Goal: Information Seeking & Learning: Learn about a topic

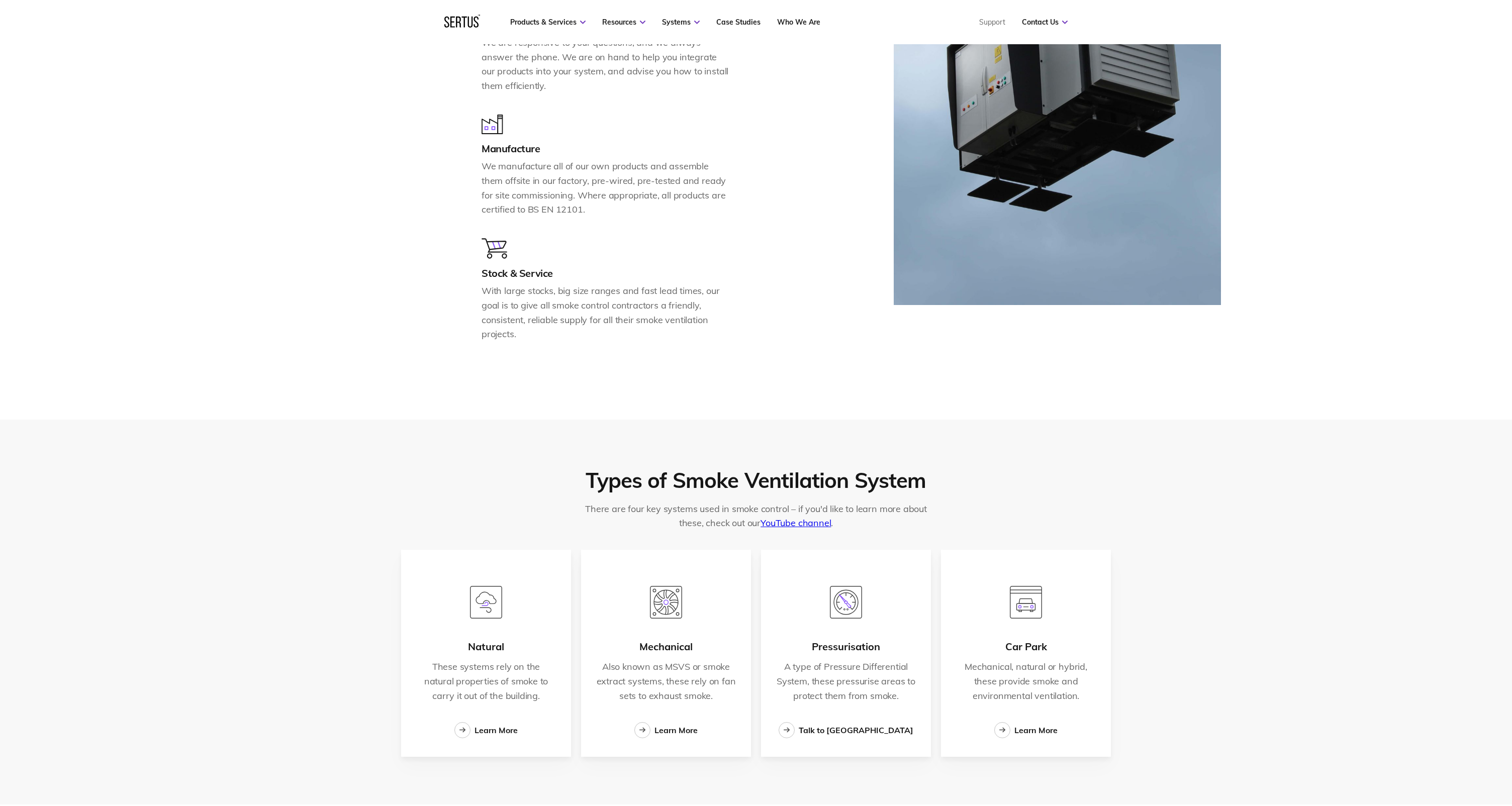
scroll to position [1248, 0]
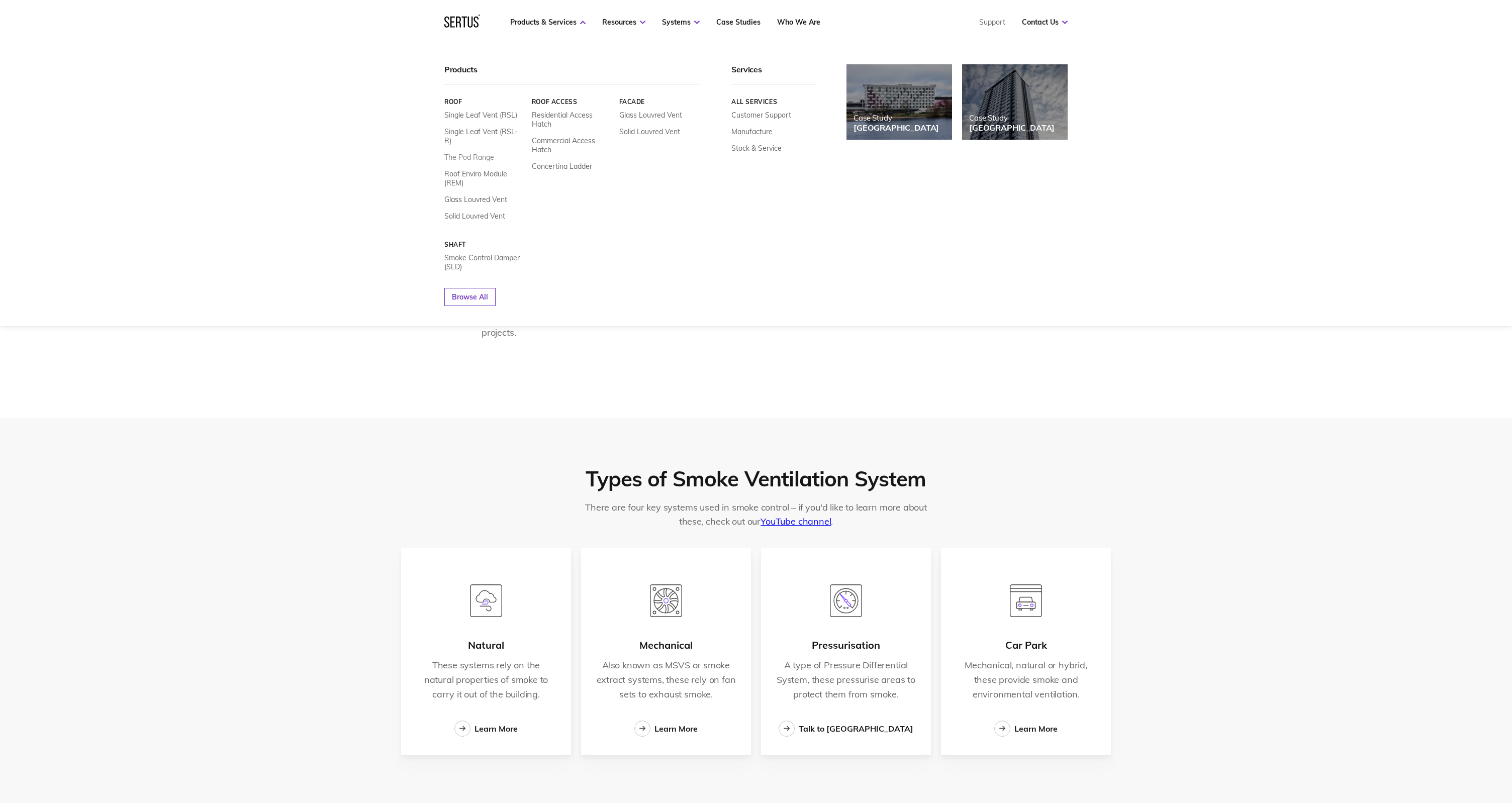
click at [484, 153] on link "The Pod Range" at bounding box center [469, 157] width 50 height 9
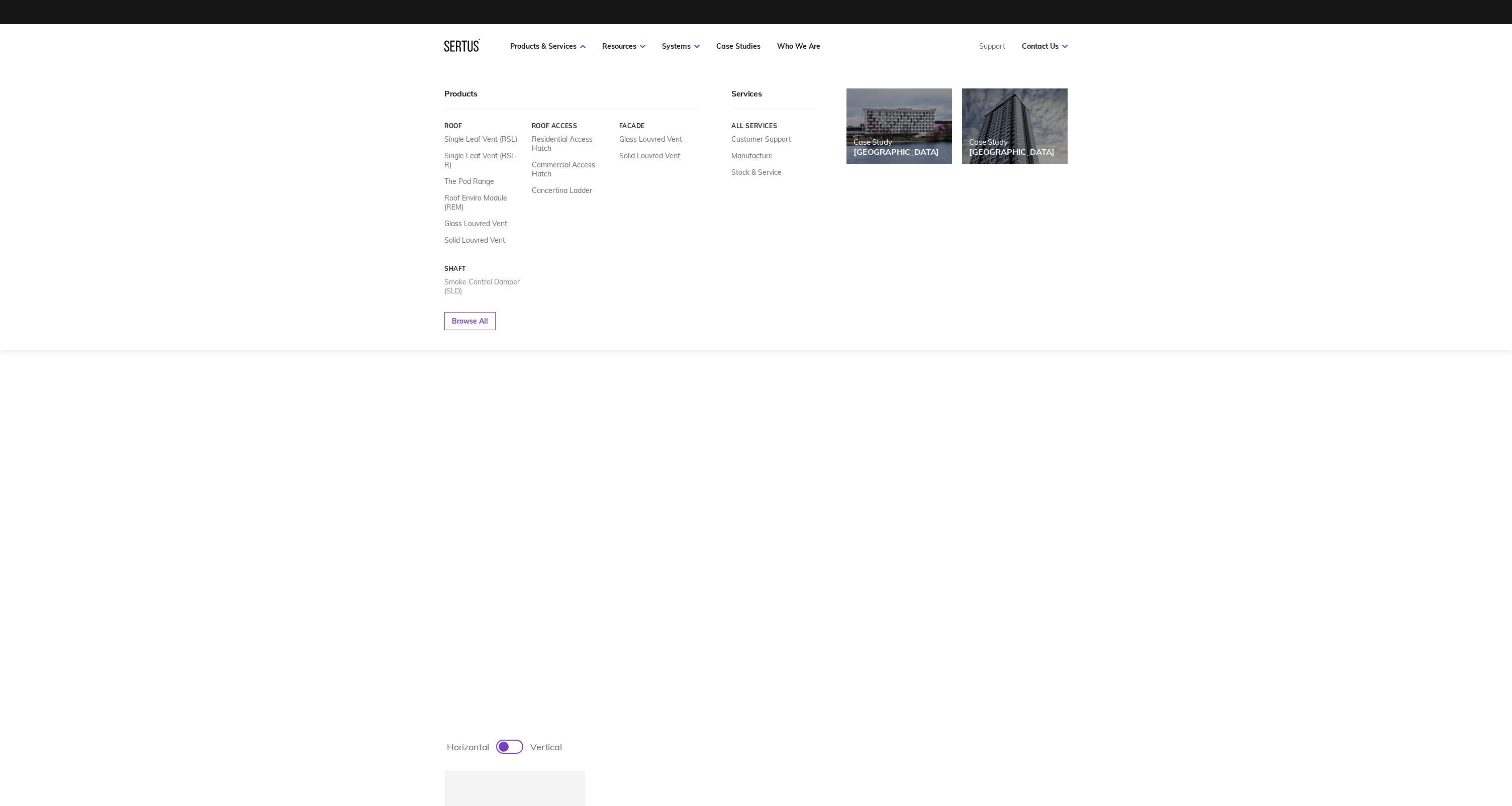
scroll to position [0, 1]
click at [483, 277] on link "Smoke Control Damper (SLD)" at bounding box center [484, 286] width 80 height 18
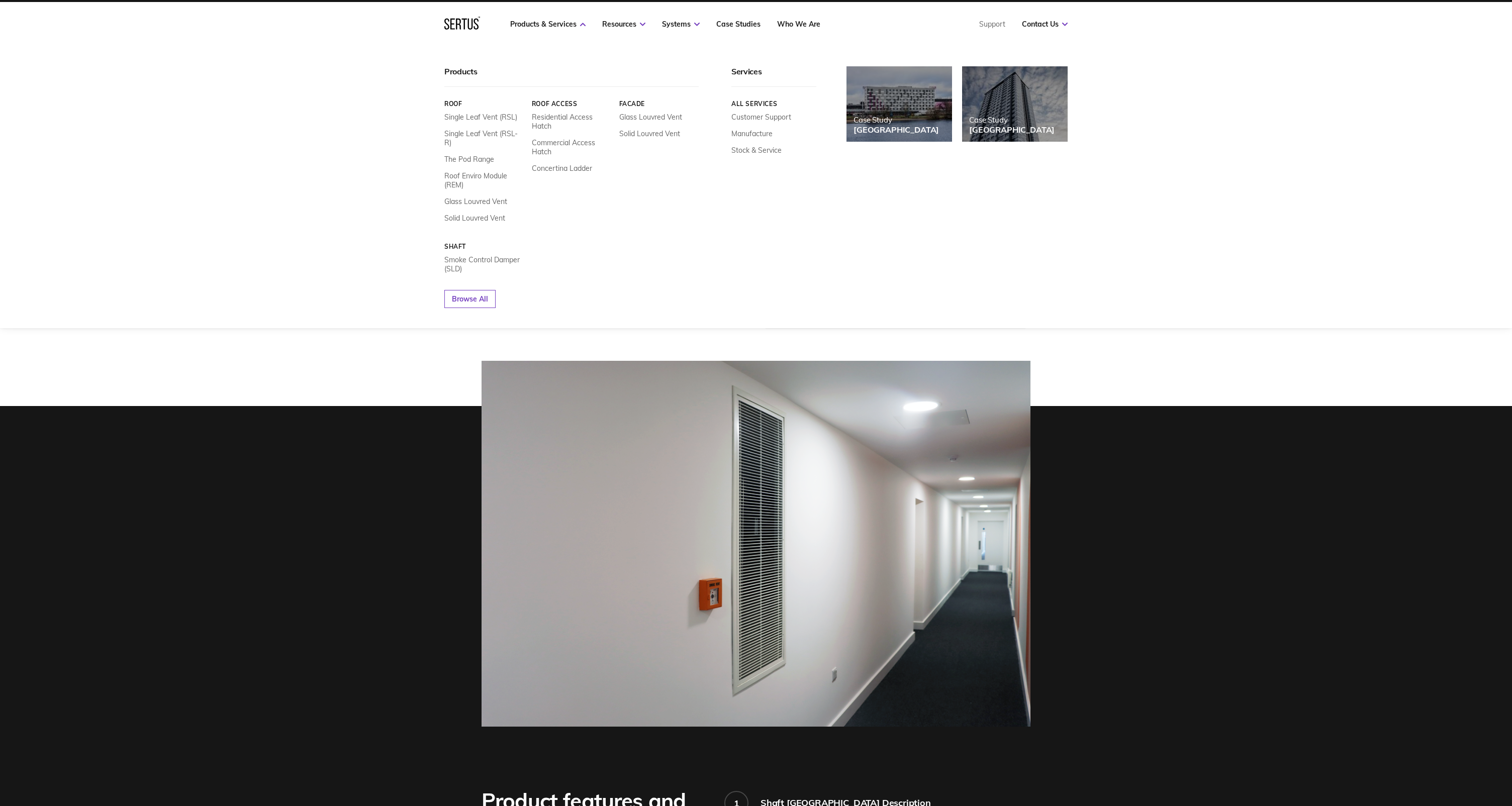
scroll to position [23, 0]
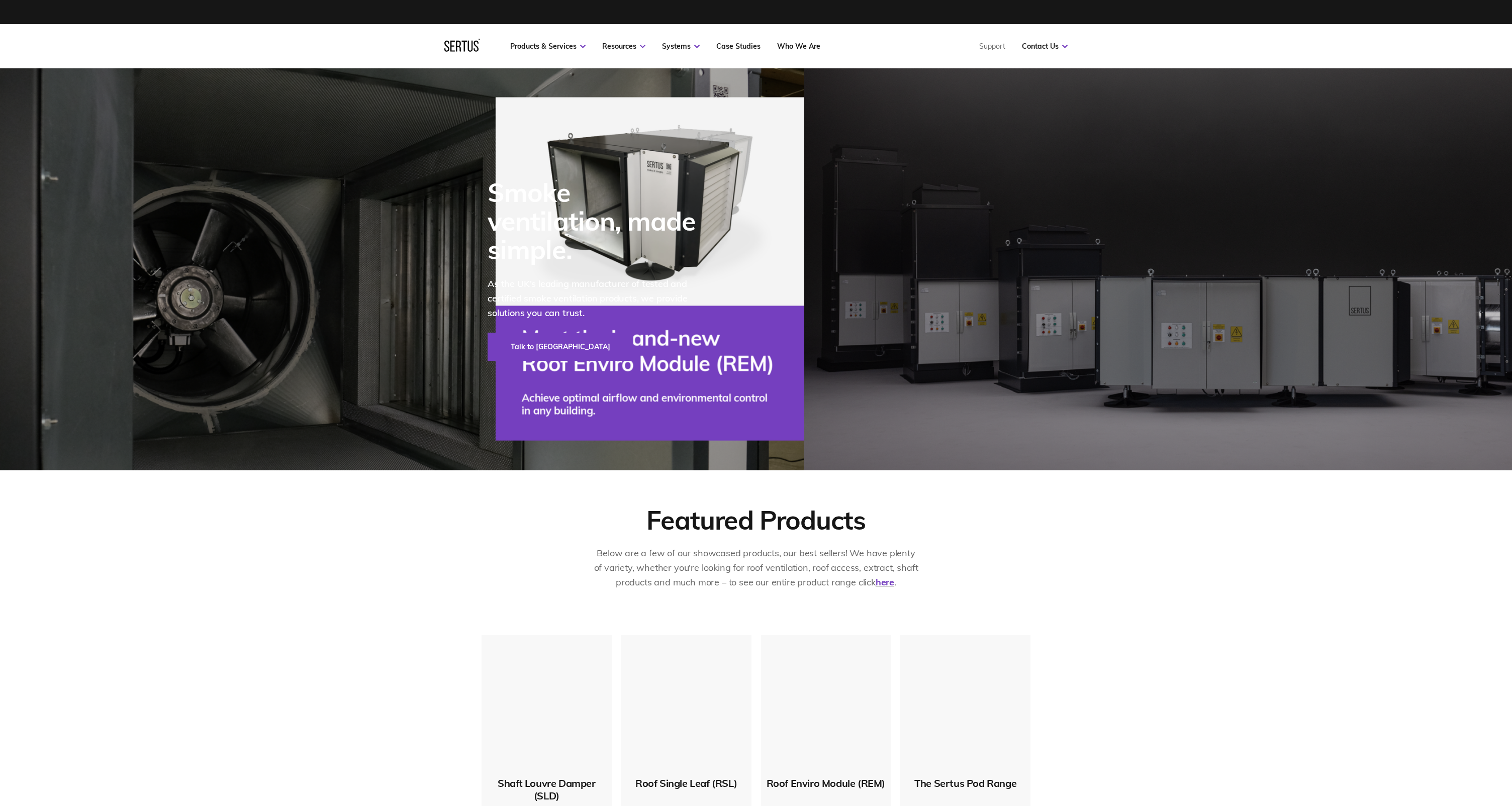
scroll to position [1248, 0]
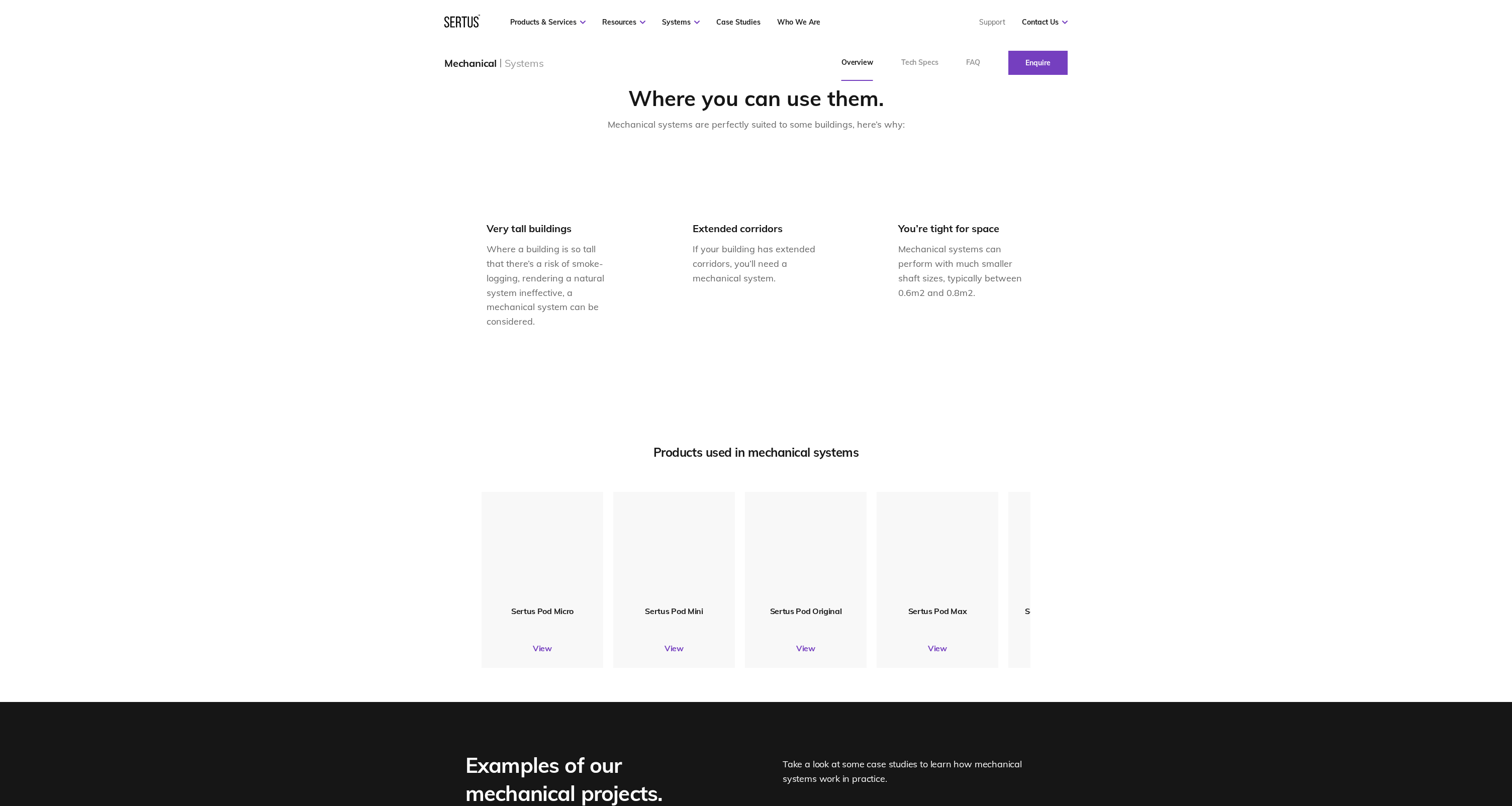
scroll to position [1018, 0]
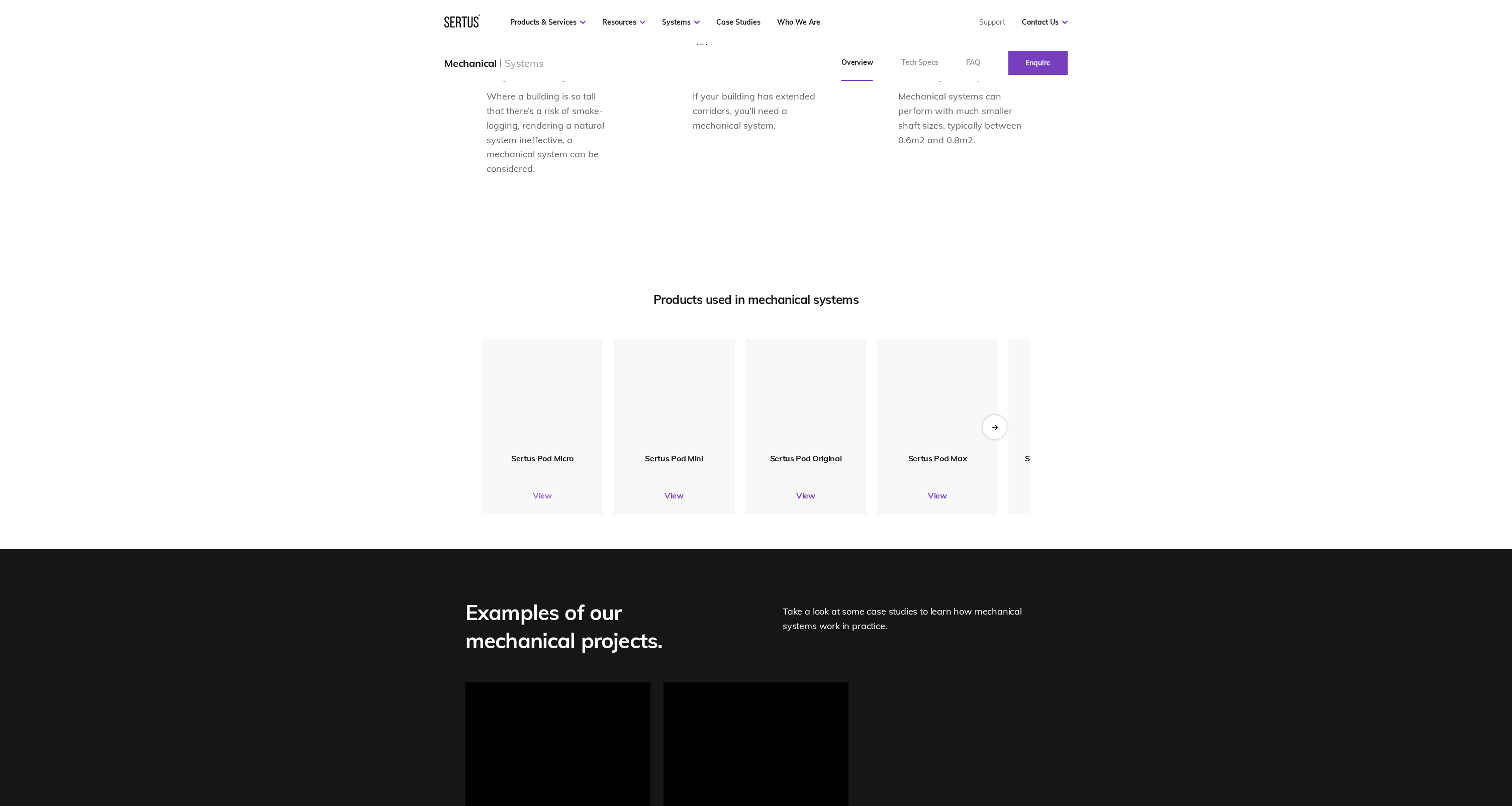
click at [542, 495] on link "View" at bounding box center [542, 495] width 122 height 10
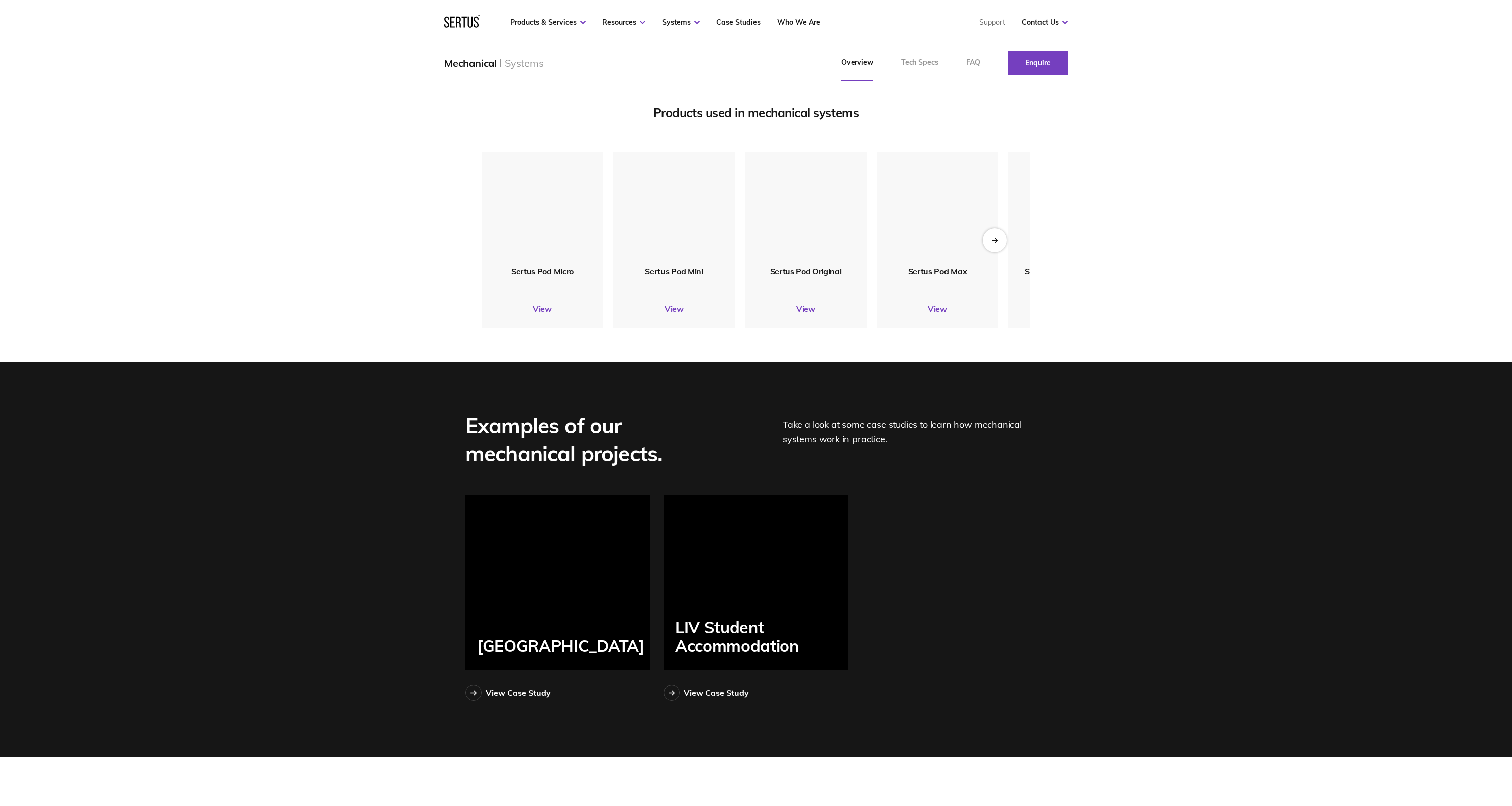
scroll to position [1442, 0]
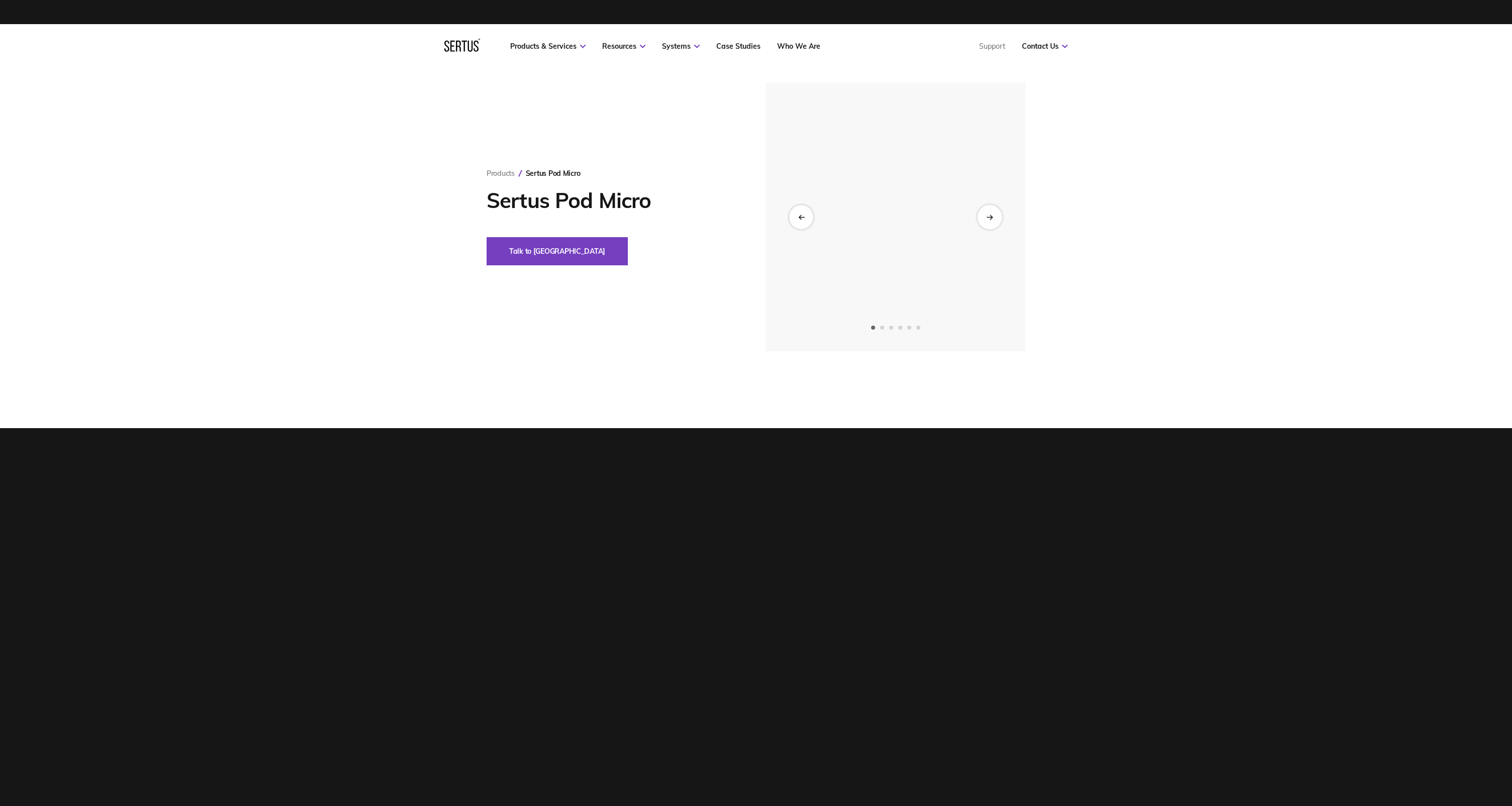
click at [984, 222] on div "Next slide" at bounding box center [990, 217] width 25 height 25
click at [995, 217] on div "Next slide" at bounding box center [990, 217] width 25 height 25
